Goal: Find contact information

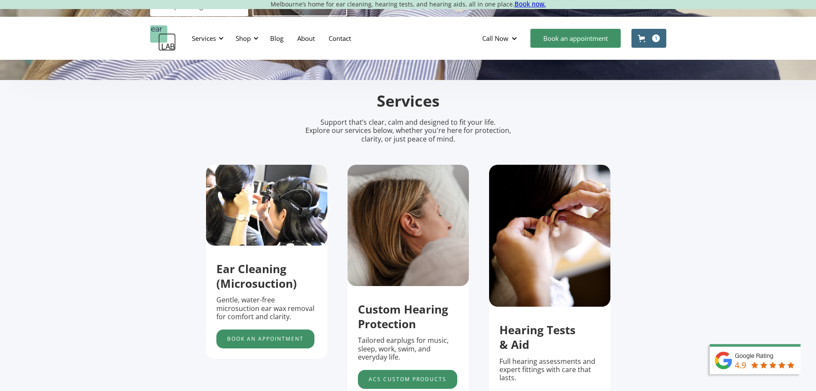
scroll to position [172, 0]
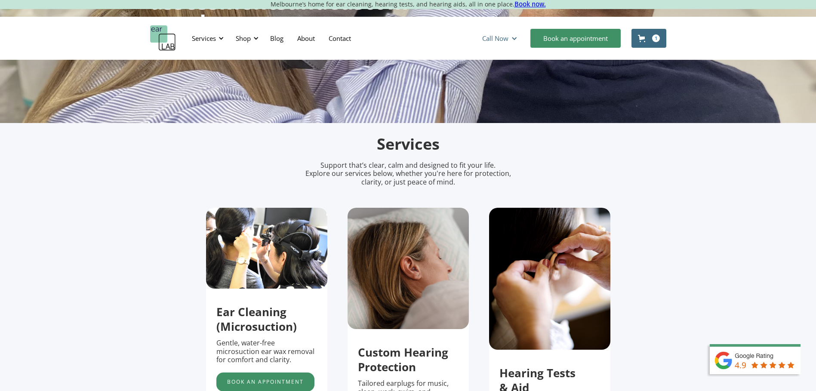
click at [503, 37] on div "Call Now" at bounding box center [495, 38] width 26 height 9
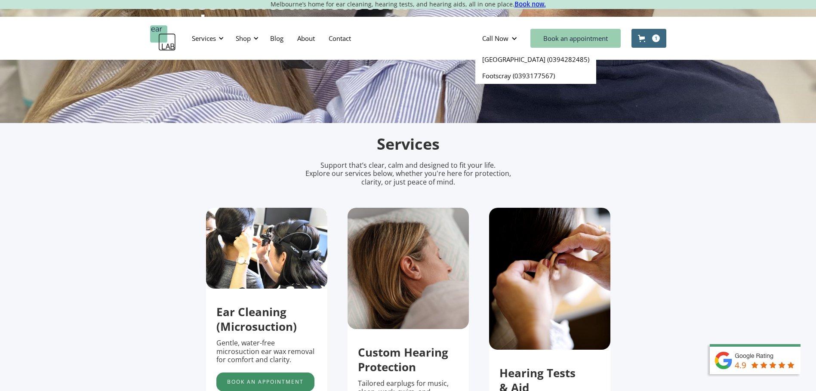
click at [574, 39] on link "Book an appointment" at bounding box center [575, 38] width 90 height 19
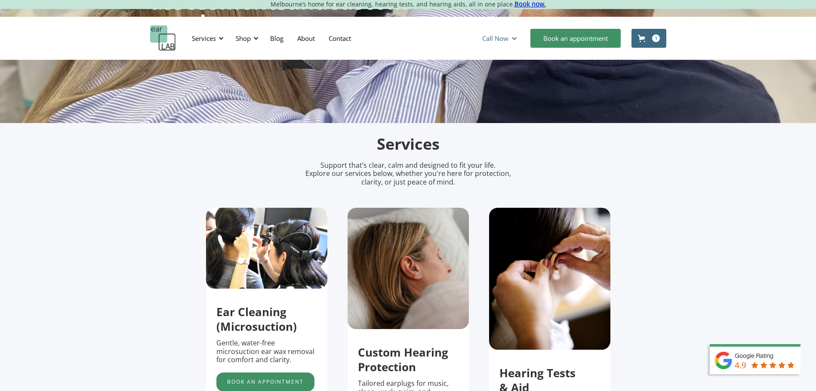
click at [498, 38] on div "Call Now" at bounding box center [495, 38] width 26 height 9
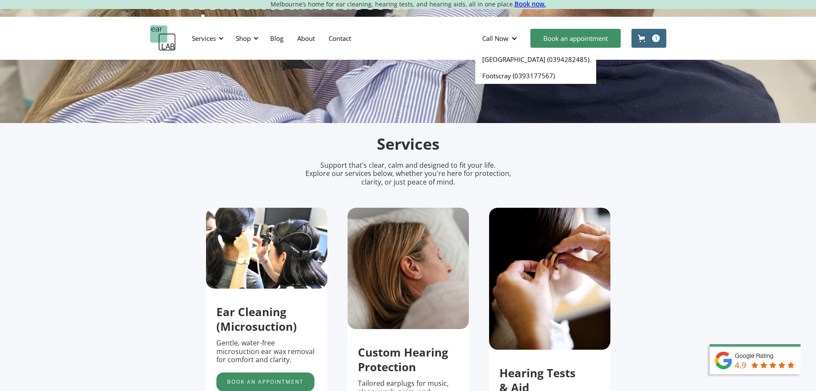
click at [610, 122] on div "Ear wax removal, hearing assessments and custom earplugs Shop Hearing Protectio…" at bounding box center [408, 6] width 816 height 234
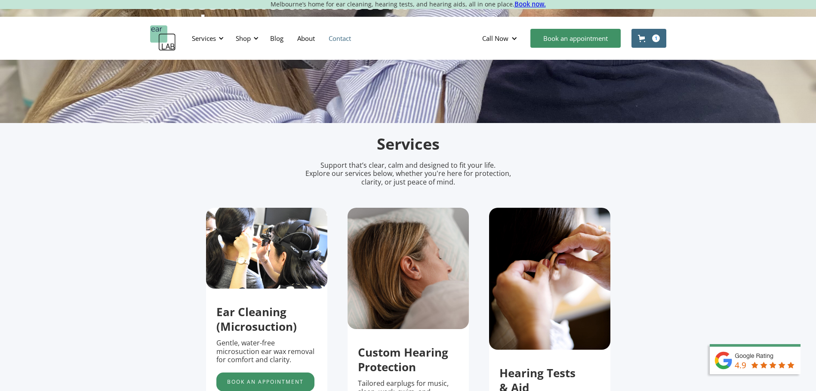
click at [337, 36] on link "Contact" at bounding box center [340, 38] width 36 height 25
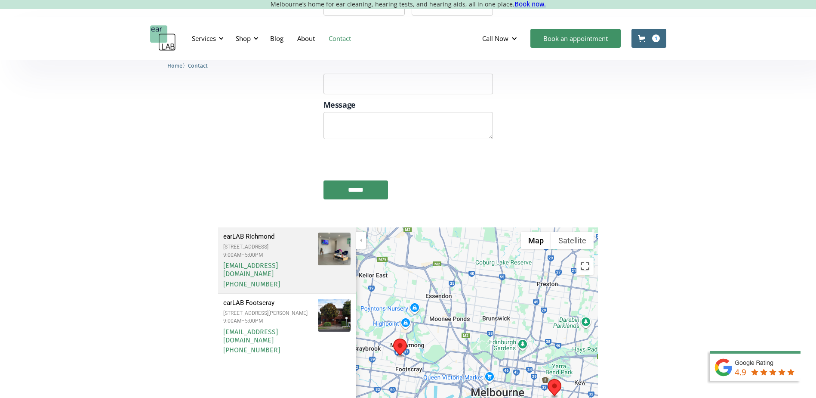
scroll to position [1032, 0]
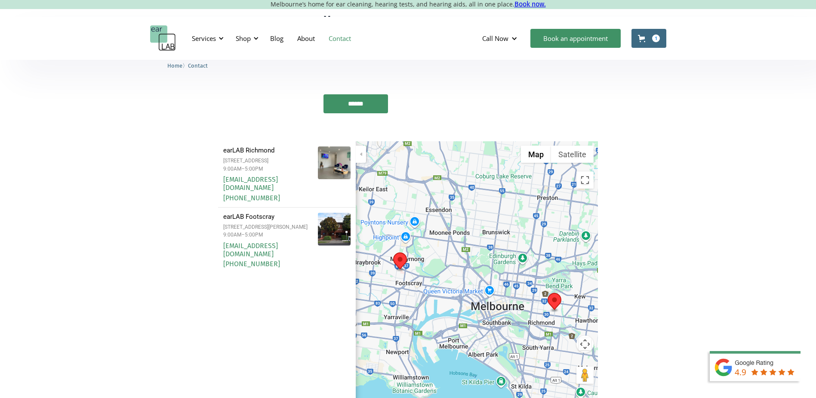
click at [398, 252] on img "earLAB Footscray" at bounding box center [400, 261] width 14 height 19
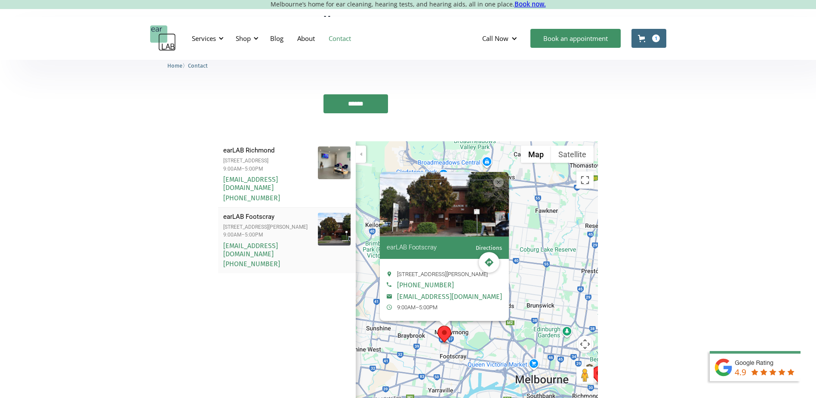
click at [492, 304] on div "To navigate, press the arrow keys. earLAB Footscray Directions Suite 4B Level 1…" at bounding box center [477, 291] width 243 height 301
click at [534, 330] on div "earLAB Footscray Directions Suite 4B Level 1, 30 Eleanor Street, Footscray, VIC…" at bounding box center [477, 291] width 243 height 301
click at [498, 177] on div "Location info: earLAB Footscray" at bounding box center [498, 182] width 10 height 10
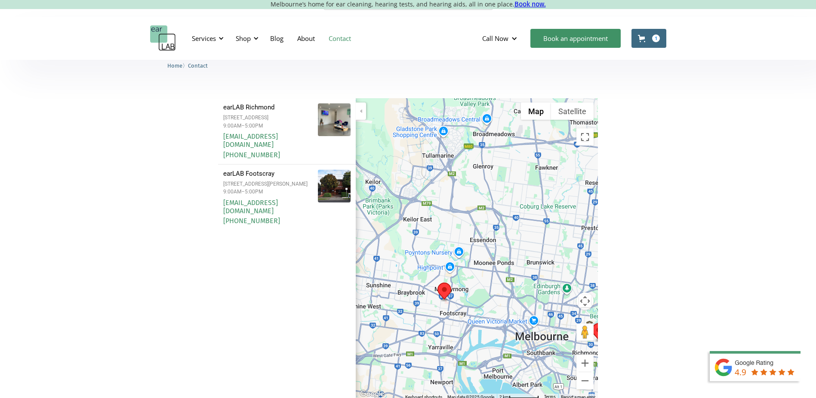
scroll to position [989, 0]
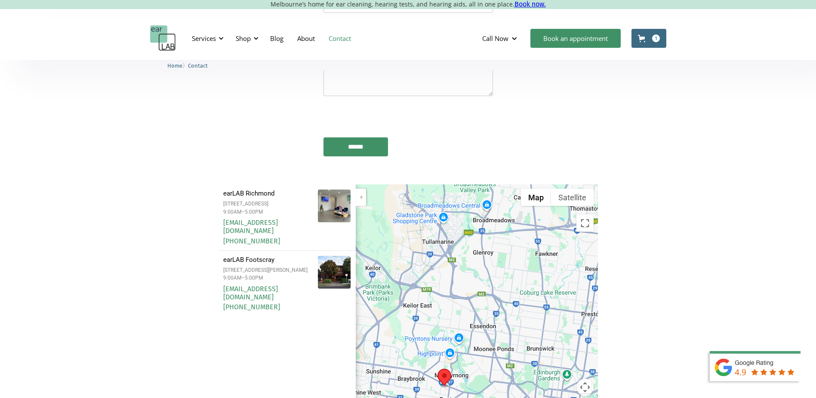
click at [490, 332] on div at bounding box center [477, 334] width 243 height 301
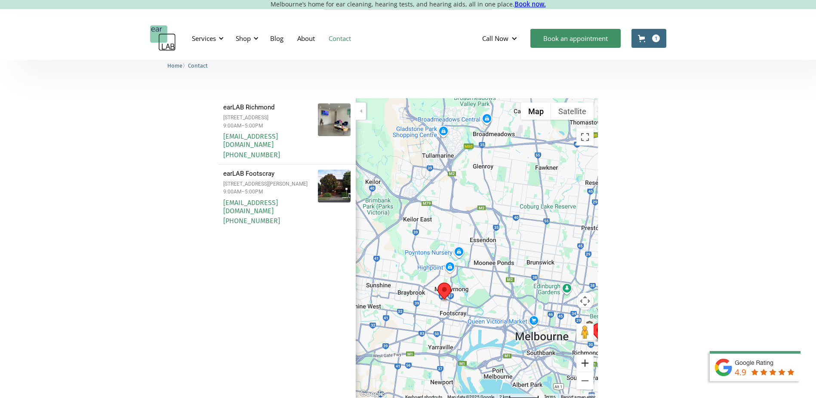
click at [589, 354] on button "Zoom in" at bounding box center [584, 362] width 17 height 17
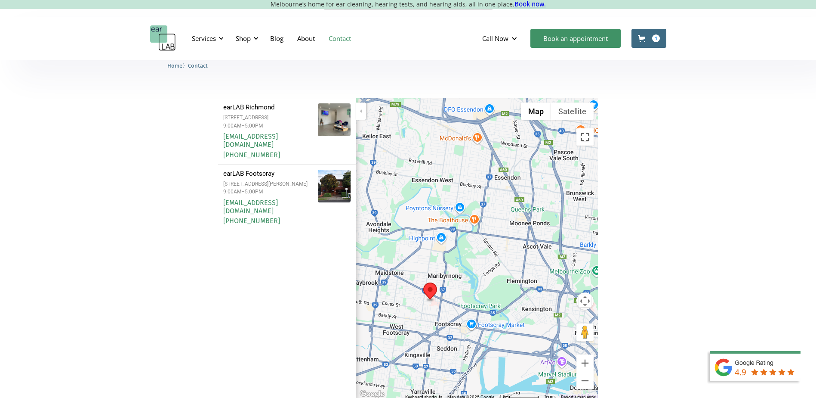
drag, startPoint x: 535, startPoint y: 286, endPoint x: 553, endPoint y: 228, distance: 60.3
click at [553, 228] on div at bounding box center [477, 248] width 243 height 301
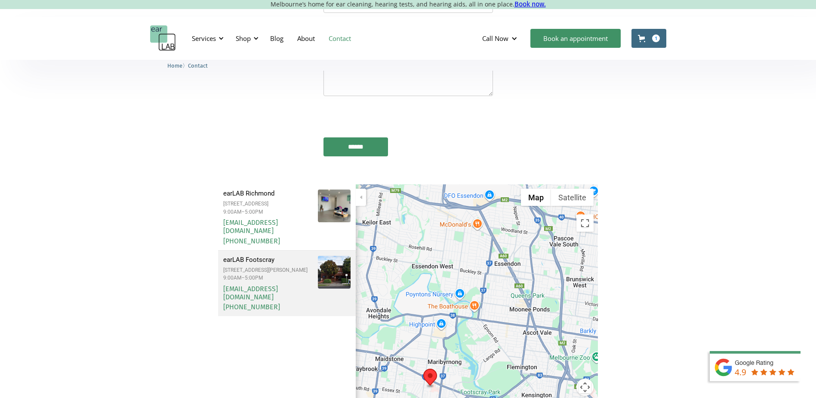
click at [225, 267] on div "Suite 4B Level 1, 30 Eleanor Street, Footscray, VIC 3011 Australia" at bounding box center [267, 270] width 89 height 6
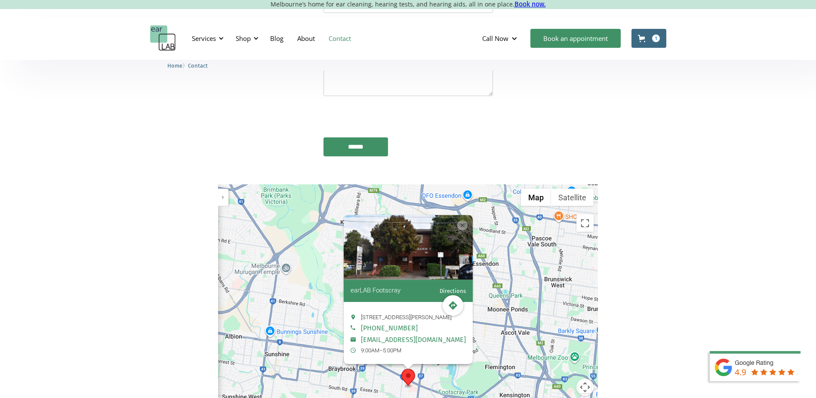
click at [356, 314] on div "Suite 4B Level 1, 30 Eleanor Street, Footscray, VIC 3011 Australia" at bounding box center [408, 317] width 115 height 6
drag, startPoint x: 362, startPoint y: 257, endPoint x: 385, endPoint y: 264, distance: 24.6
click at [385, 314] on span "Suite 4B Level 1, 30 Eleanor Street, Footscray, VIC 3011 Australia" at bounding box center [406, 317] width 91 height 6
copy span "Suite 4B Level 1, 30 Eleanor Street, Footscray,"
